Goal: Understand process/instructions: Learn how to perform a task or action

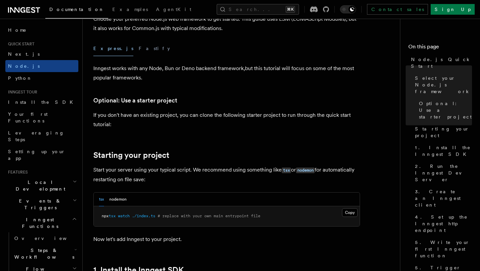
scroll to position [198, 0]
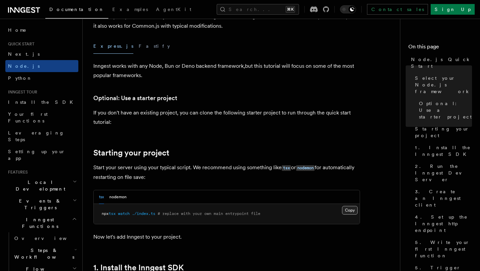
click at [348, 211] on button "Copy Copied" at bounding box center [350, 210] width 16 height 9
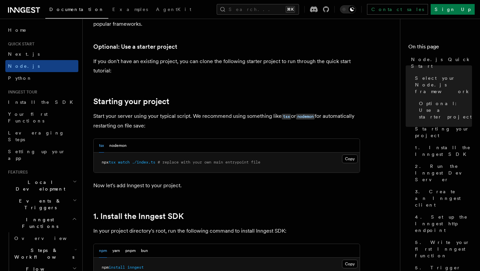
scroll to position [250, 0]
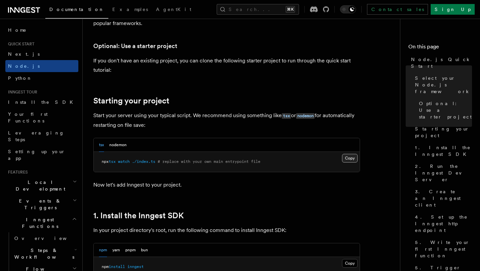
click at [353, 159] on button "Copy Copied" at bounding box center [350, 158] width 16 height 9
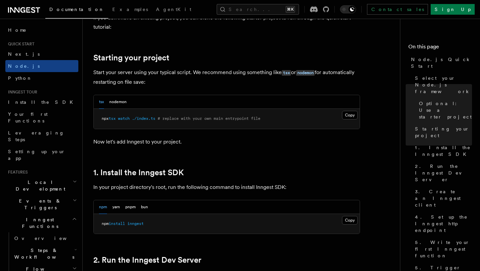
scroll to position [292, 0]
click at [345, 217] on button "Copy Copied" at bounding box center [350, 221] width 16 height 9
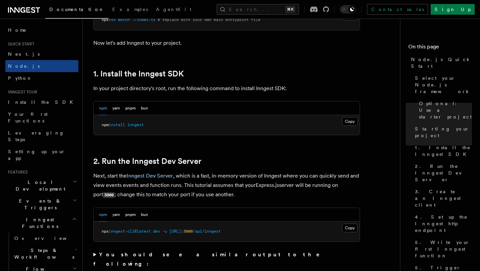
scroll to position [392, 0]
click at [347, 229] on button "Copy Copied" at bounding box center [350, 227] width 16 height 9
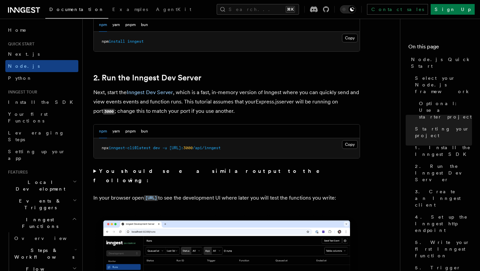
scroll to position [480, 0]
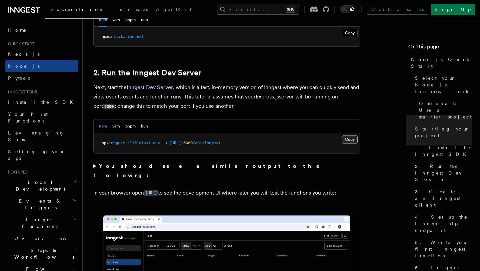
click at [345, 138] on button "Copy Copied" at bounding box center [350, 139] width 16 height 9
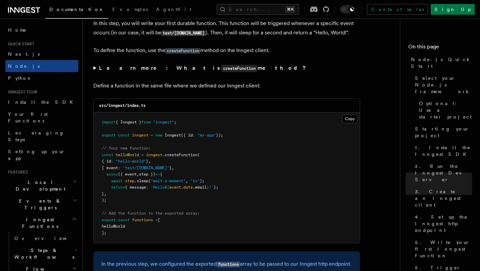
scroll to position [1281, 0]
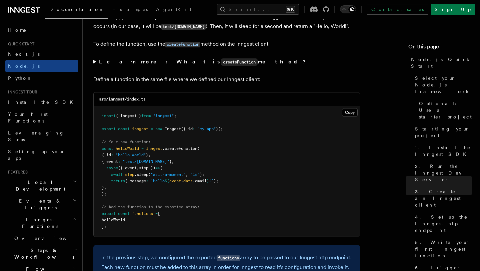
click at [112, 194] on pre "import { Inngest } from "inngest" ; export const inngest = new Inngest ({ id : …" at bounding box center [227, 171] width 266 height 130
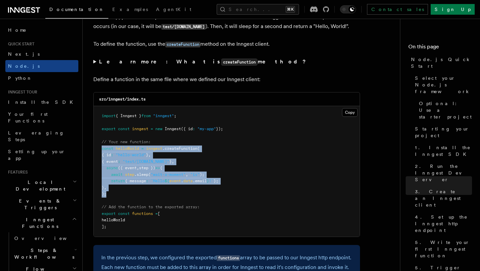
drag, startPoint x: 112, startPoint y: 194, endPoint x: 100, endPoint y: 150, distance: 44.9
click at [100, 150] on pre "import { Inngest } from "inngest" ; export const inngest = new Inngest ({ id : …" at bounding box center [227, 171] width 266 height 130
copy code "const helloWorld = inngest .createFunction ( { id : "hello-world" } , { event :…"
